Goal: Transaction & Acquisition: Purchase product/service

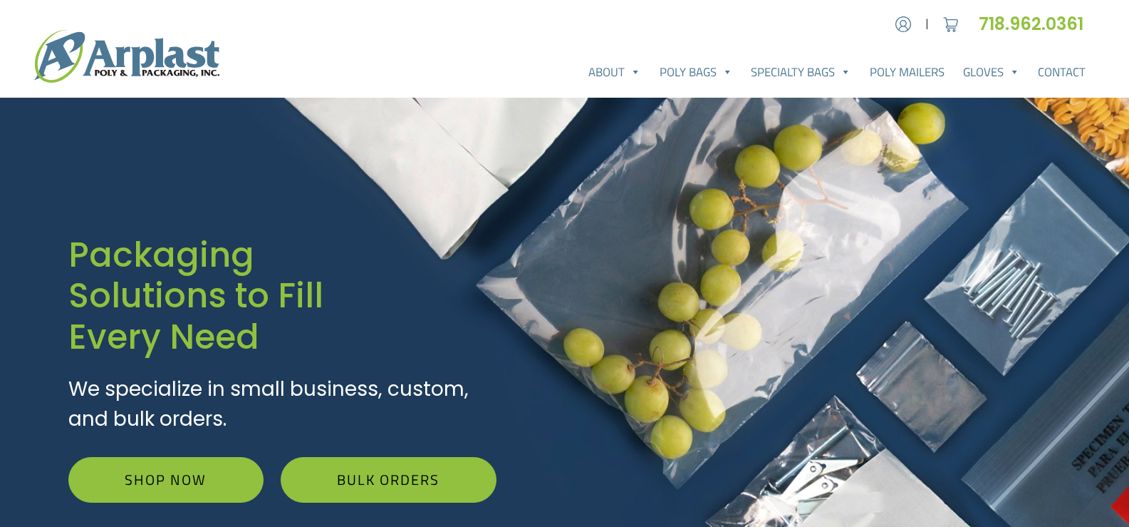
scroll to position [71, 0]
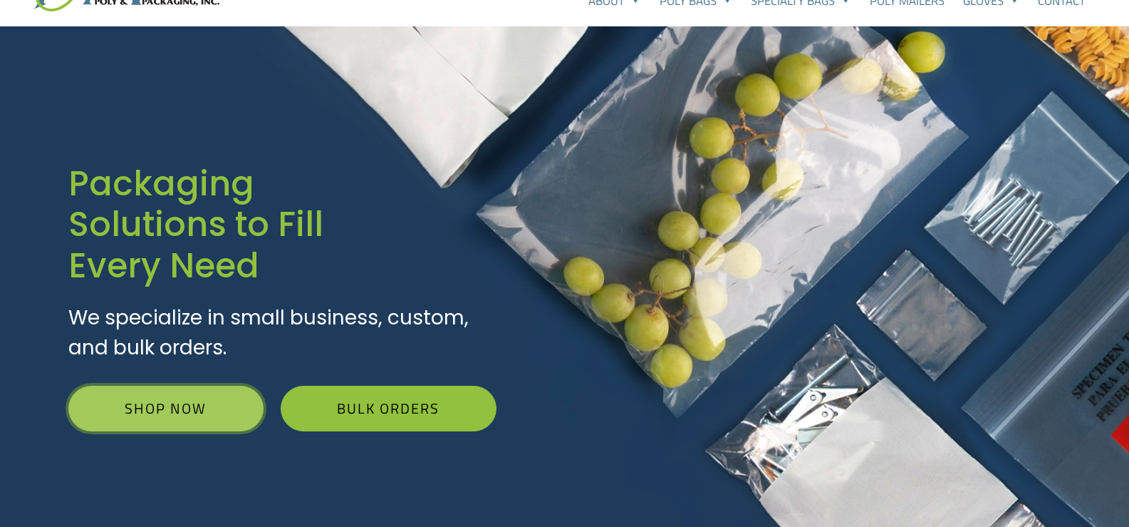
click at [130, 403] on link "Shop Now" at bounding box center [165, 408] width 195 height 46
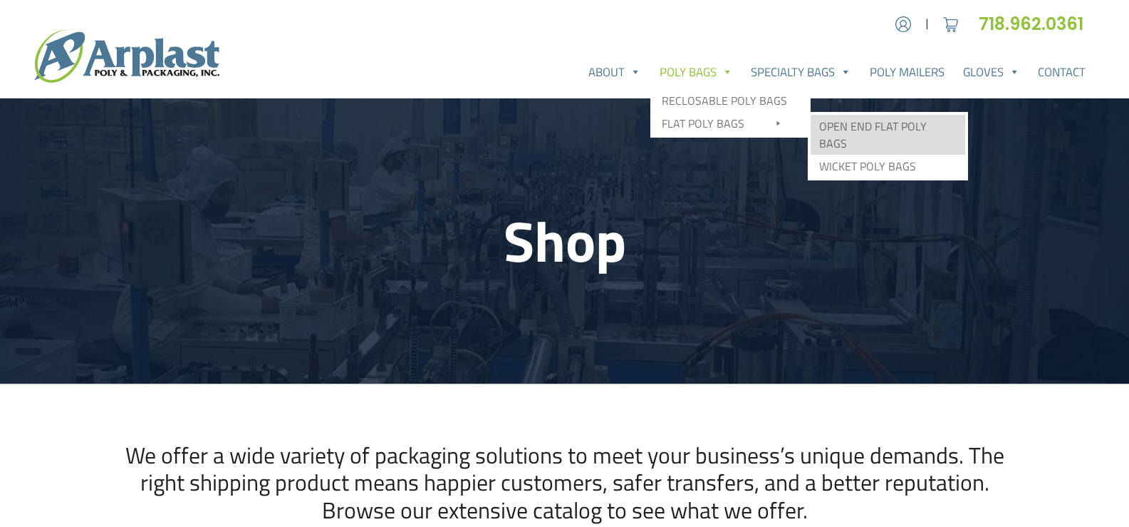
click at [862, 120] on link "Open End Flat Poly Bags" at bounding box center [888, 135] width 155 height 40
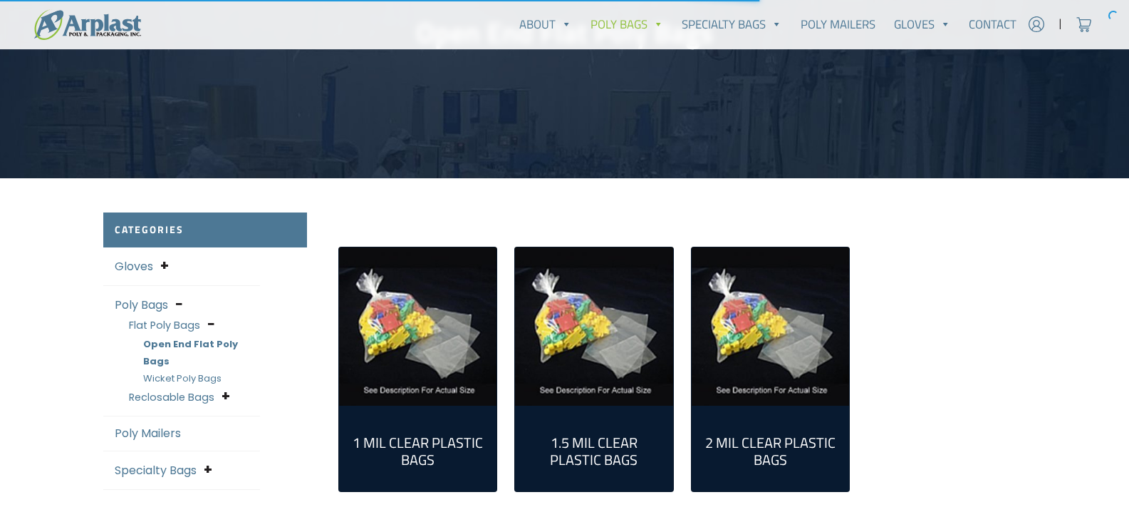
scroll to position [214, 0]
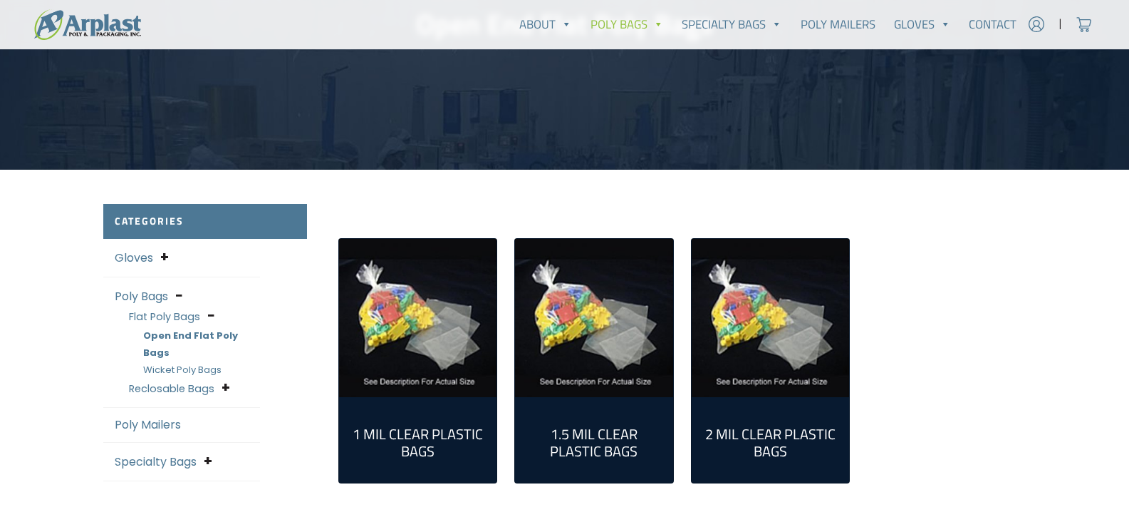
click at [745, 299] on img "Visit product category 2 Mil Clear Plastic Bags" at bounding box center [771, 318] width 158 height 158
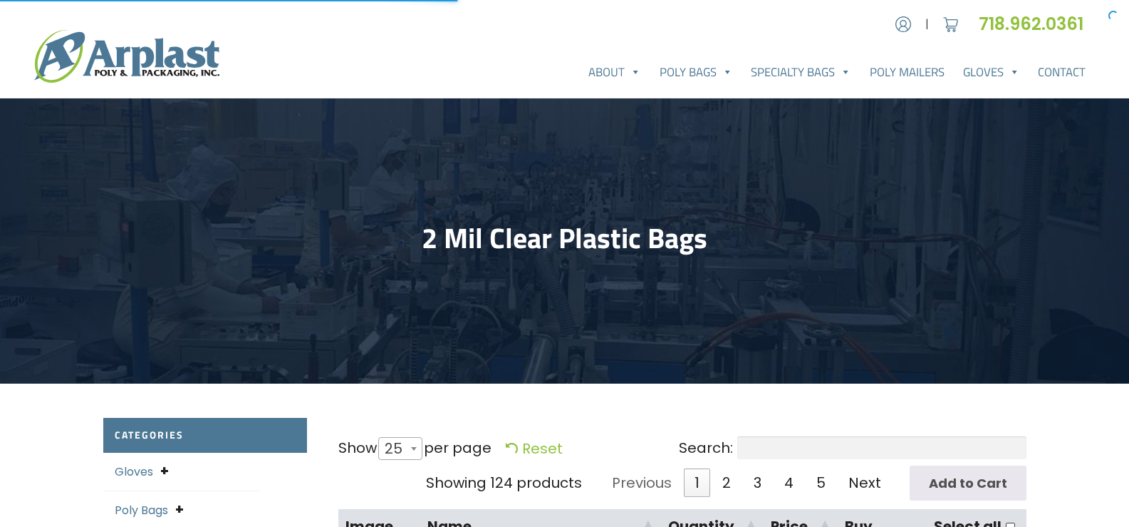
select select "25"
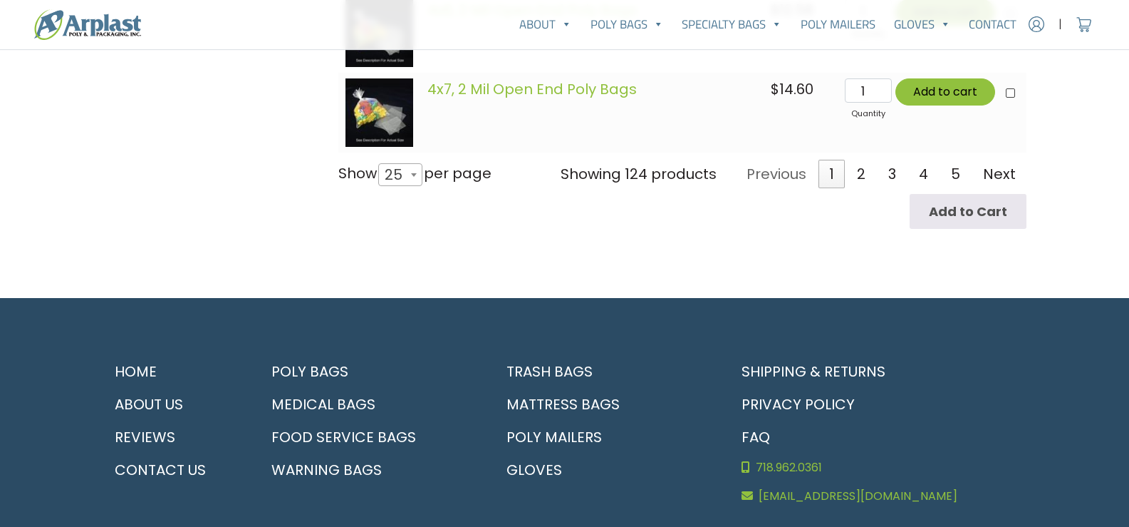
scroll to position [2180, 0]
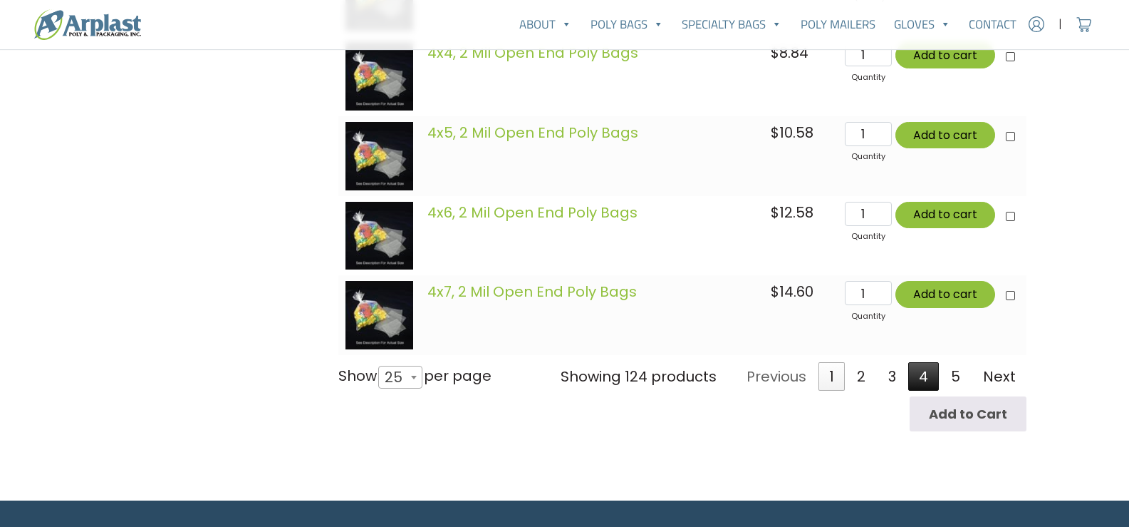
click at [928, 376] on link "4" at bounding box center [923, 376] width 31 height 29
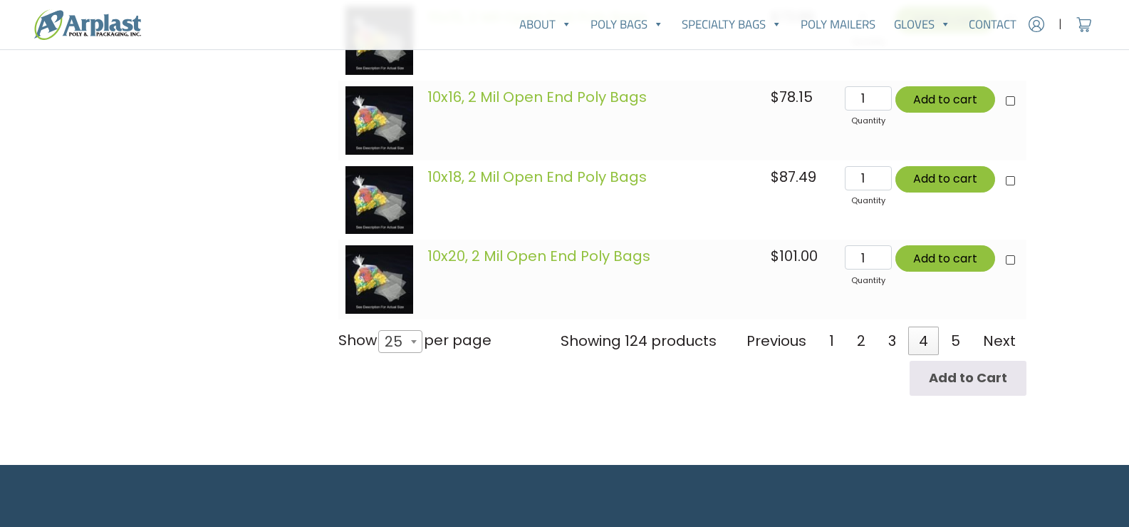
scroll to position [2219, 0]
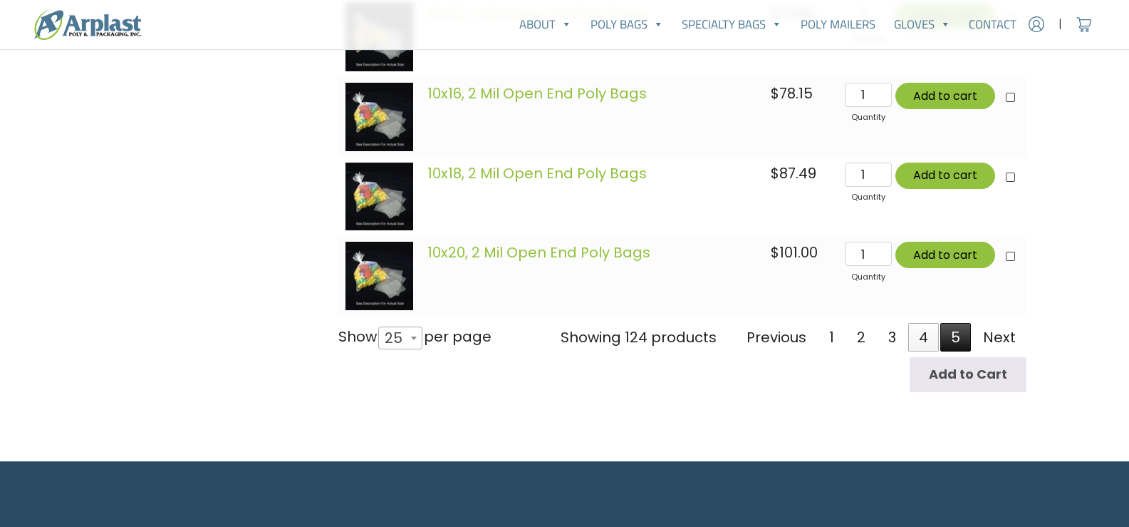
click at [963, 341] on link "5" at bounding box center [956, 337] width 31 height 29
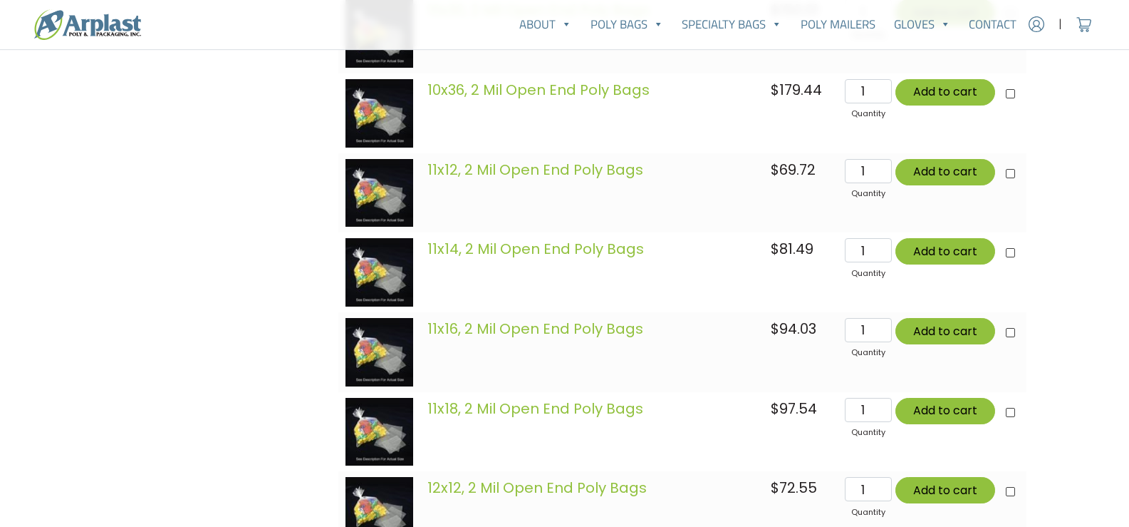
scroll to position [722, 0]
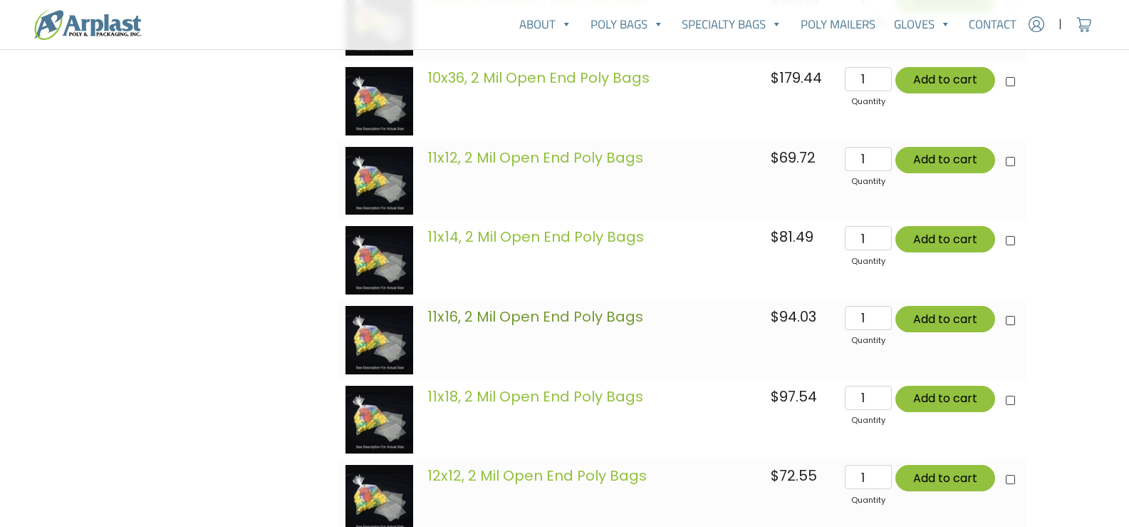
click at [576, 317] on link "11x16, 2 Mil Open End Poly Bags" at bounding box center [536, 316] width 216 height 20
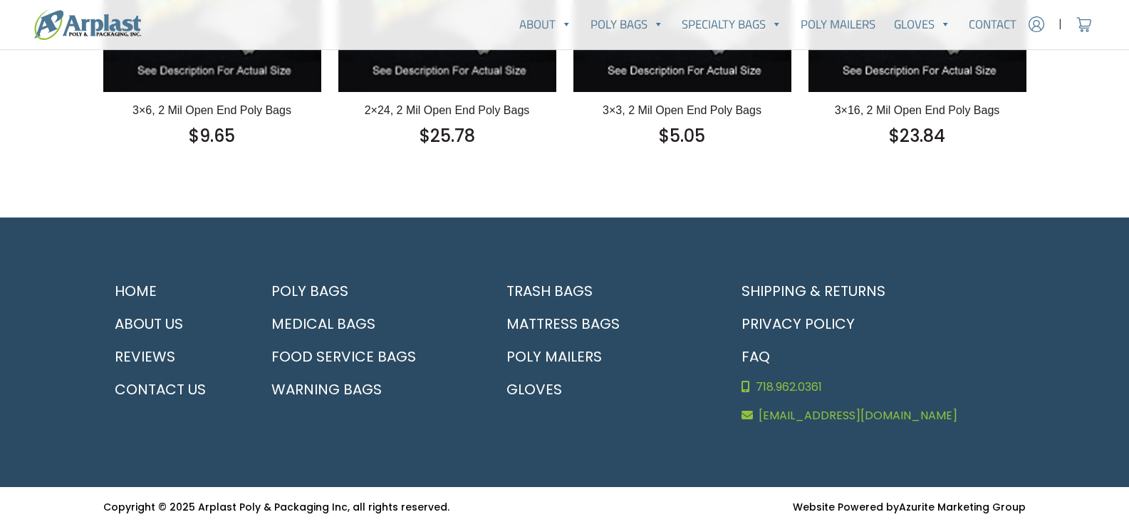
scroll to position [950, 0]
click at [880, 419] on link "[EMAIL_ADDRESS][DOMAIN_NAME]" at bounding box center [878, 415] width 296 height 29
click at [856, 416] on link "[EMAIL_ADDRESS][DOMAIN_NAME]" at bounding box center [878, 415] width 296 height 29
click at [752, 414] on icon at bounding box center [747, 414] width 11 height 11
click at [799, 415] on link "[EMAIL_ADDRESS][DOMAIN_NAME]" at bounding box center [878, 415] width 296 height 29
